Goal: Information Seeking & Learning: Learn about a topic

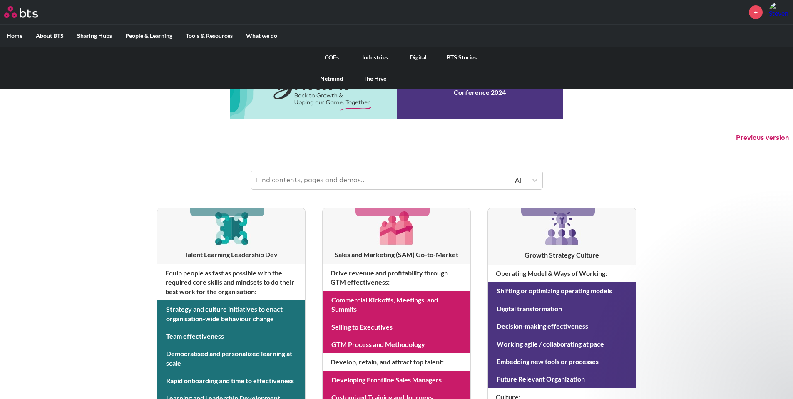
click at [335, 58] on link "COEs" at bounding box center [331, 58] width 43 height 22
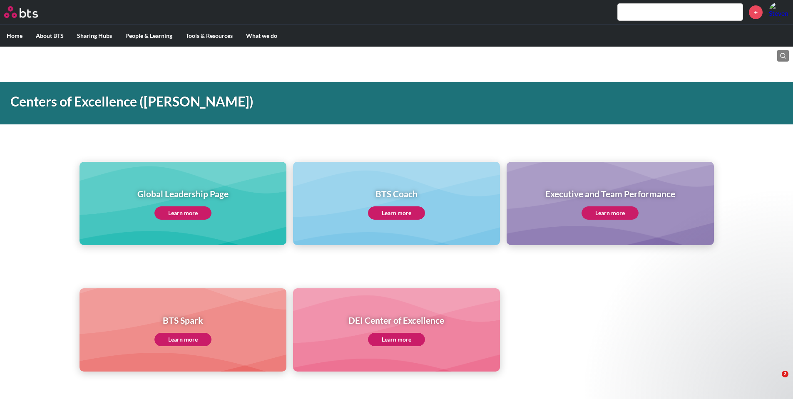
click at [204, 212] on link "Learn more" at bounding box center [182, 212] width 57 height 13
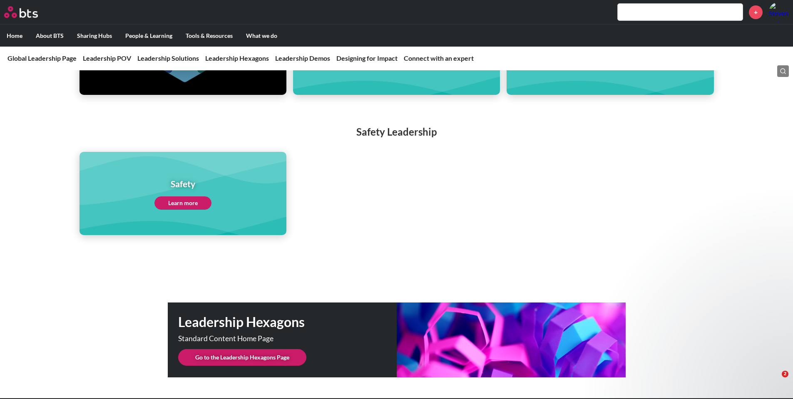
scroll to position [1997, 0]
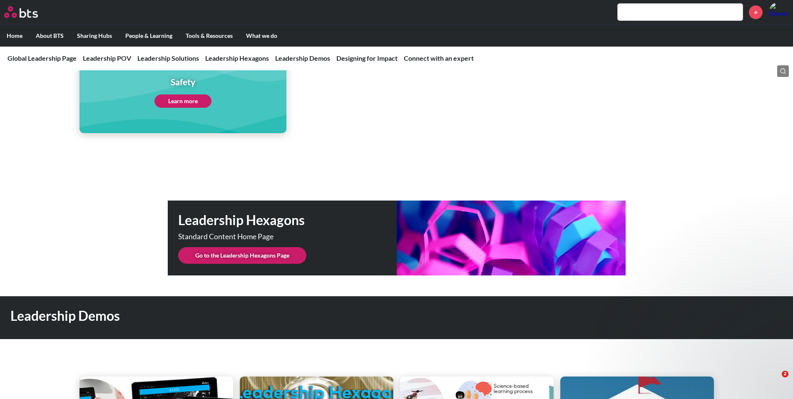
click at [251, 247] on link "Go to the Leadership Hexagons Page" at bounding box center [242, 255] width 128 height 17
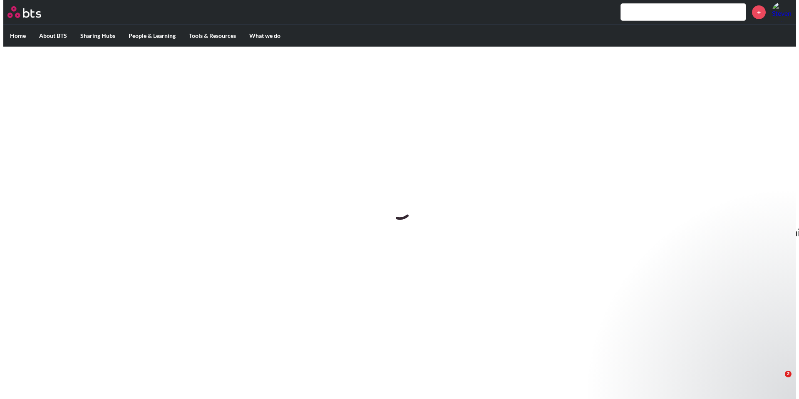
scroll to position [0, 0]
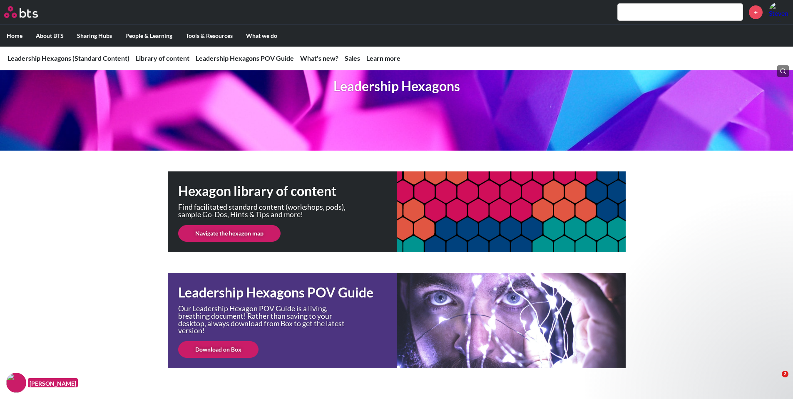
scroll to position [166, 0]
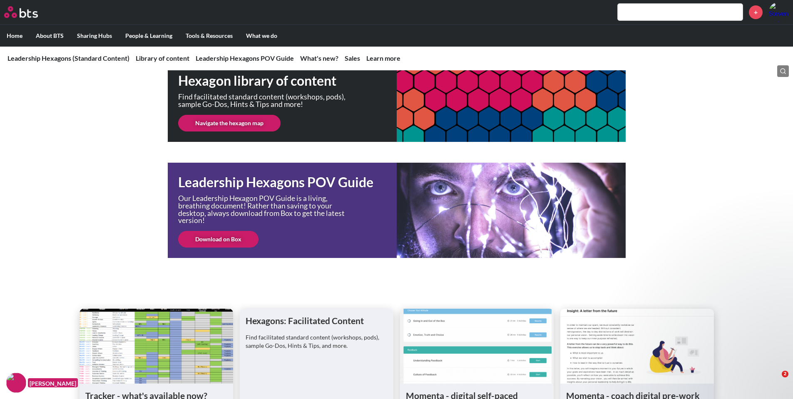
click at [241, 126] on link "Navigate the hexagon map" at bounding box center [229, 123] width 102 height 17
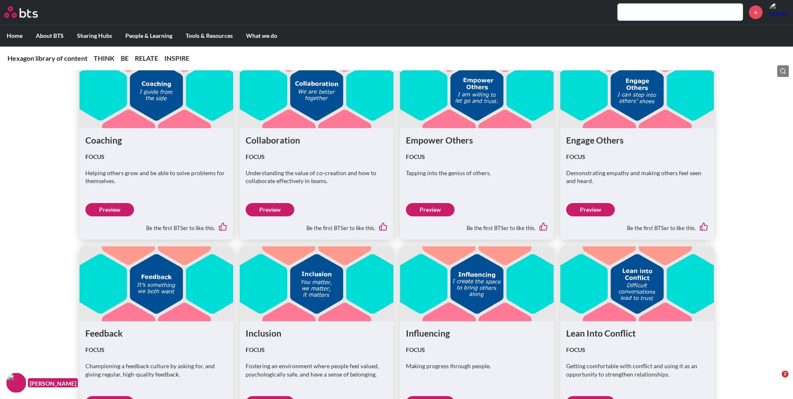
scroll to position [1956, 0]
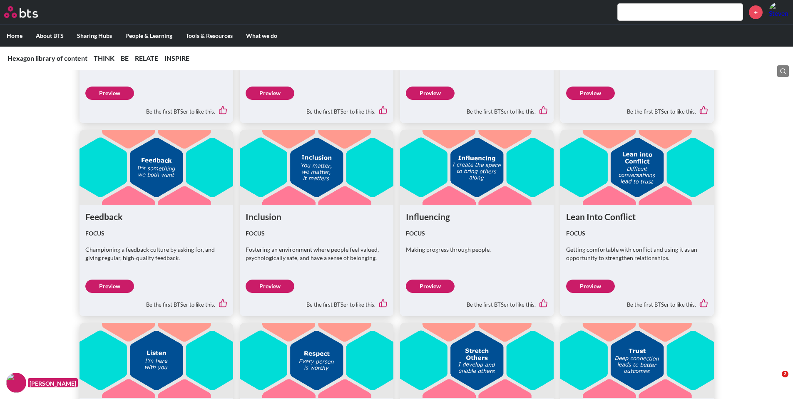
click at [118, 285] on link "Preview" at bounding box center [109, 286] width 49 height 13
